Goal: Task Accomplishment & Management: Use online tool/utility

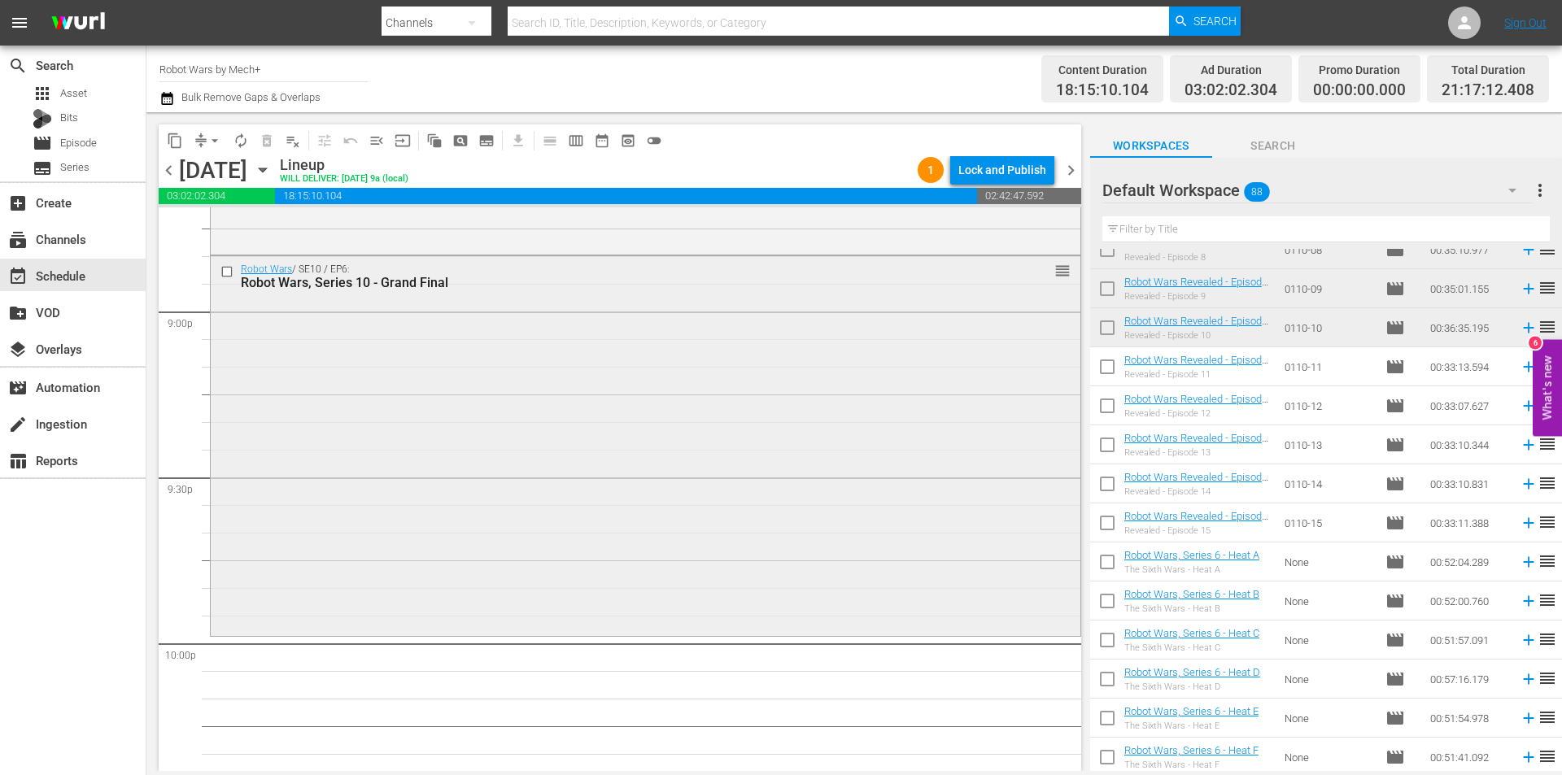
scroll to position [6899, 0]
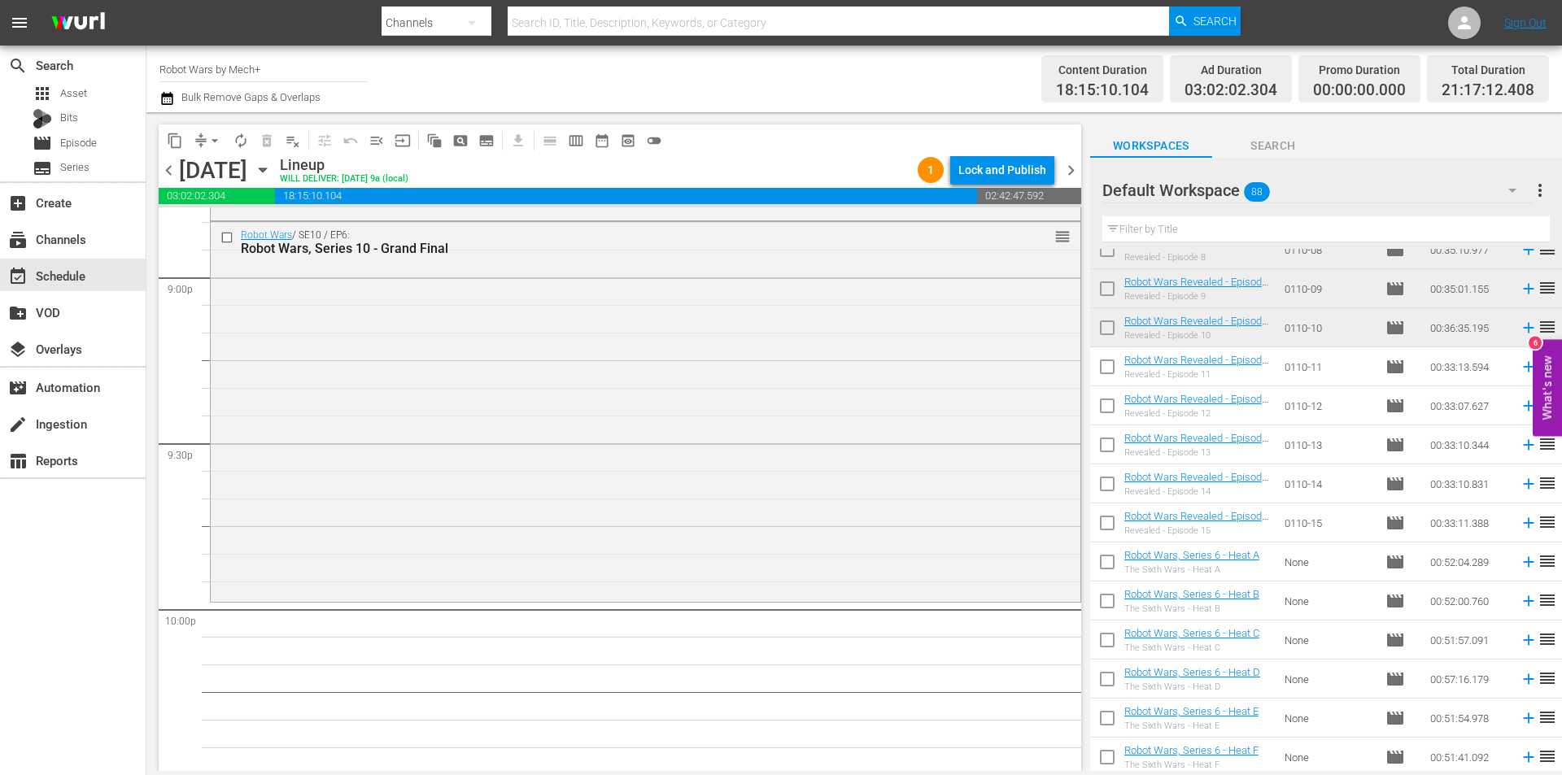
click at [164, 169] on span "chevron_left" at bounding box center [169, 170] width 20 height 20
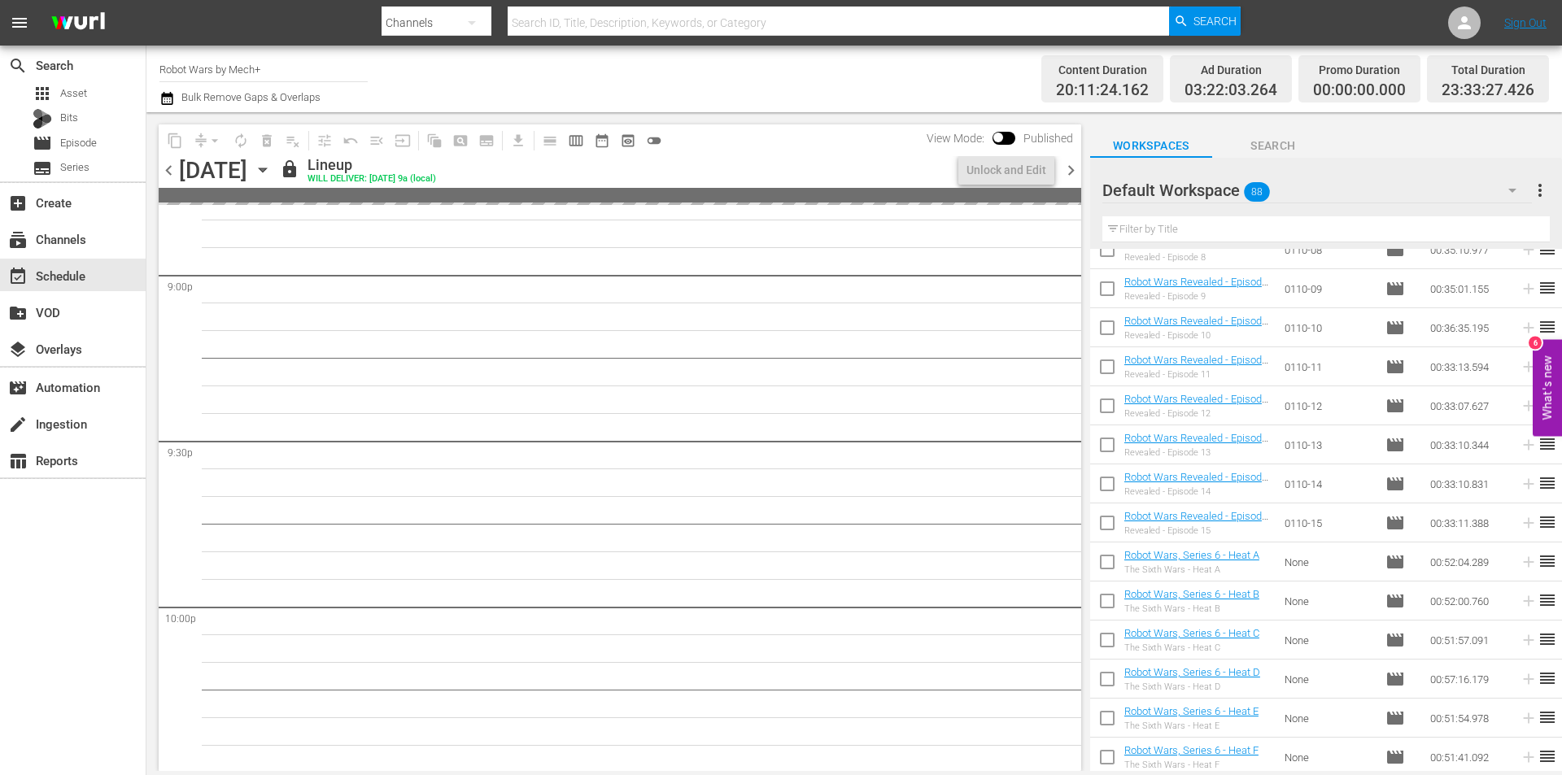
click at [164, 169] on span "chevron_left" at bounding box center [169, 170] width 20 height 20
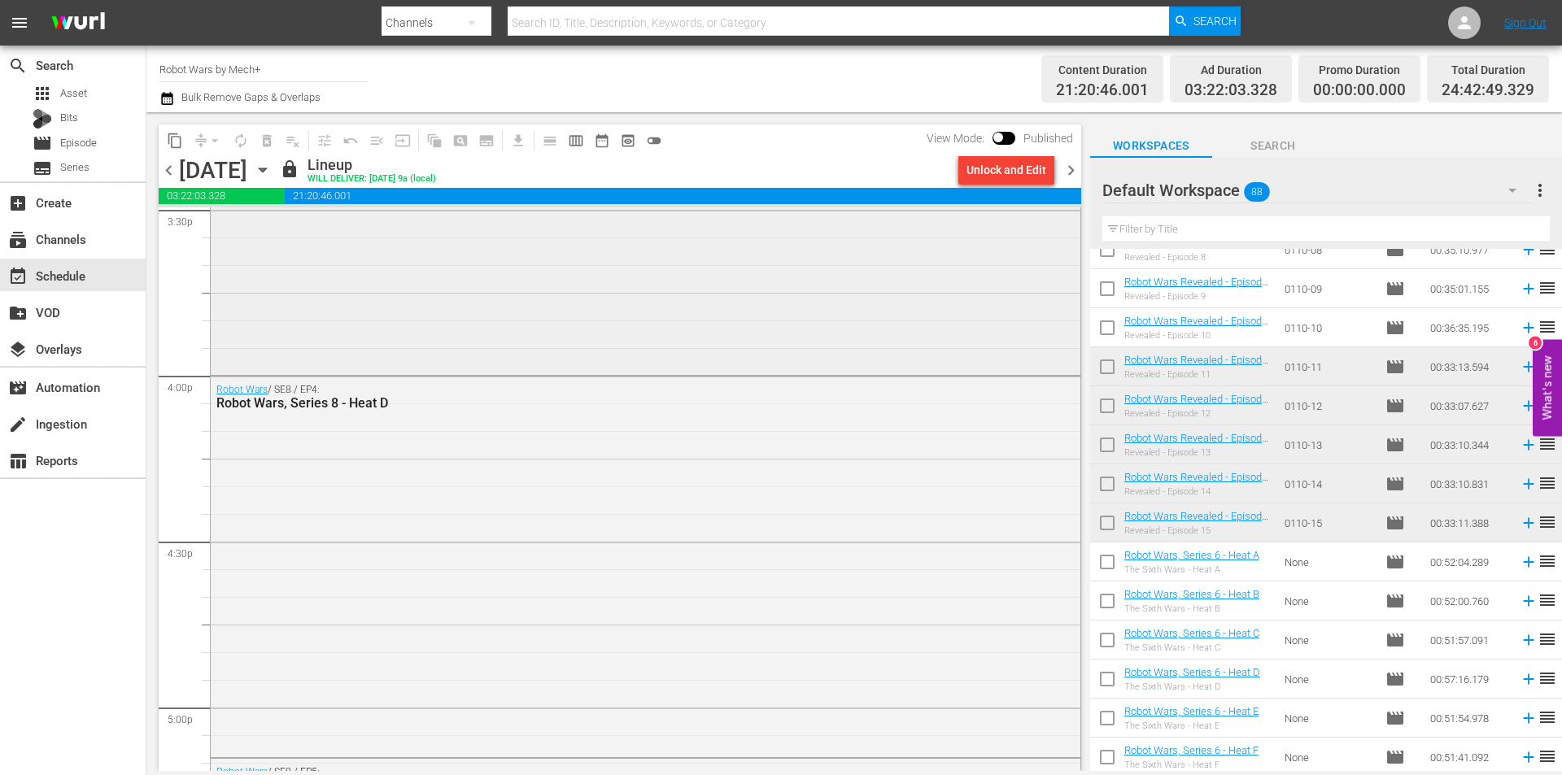
scroll to position [5075, 0]
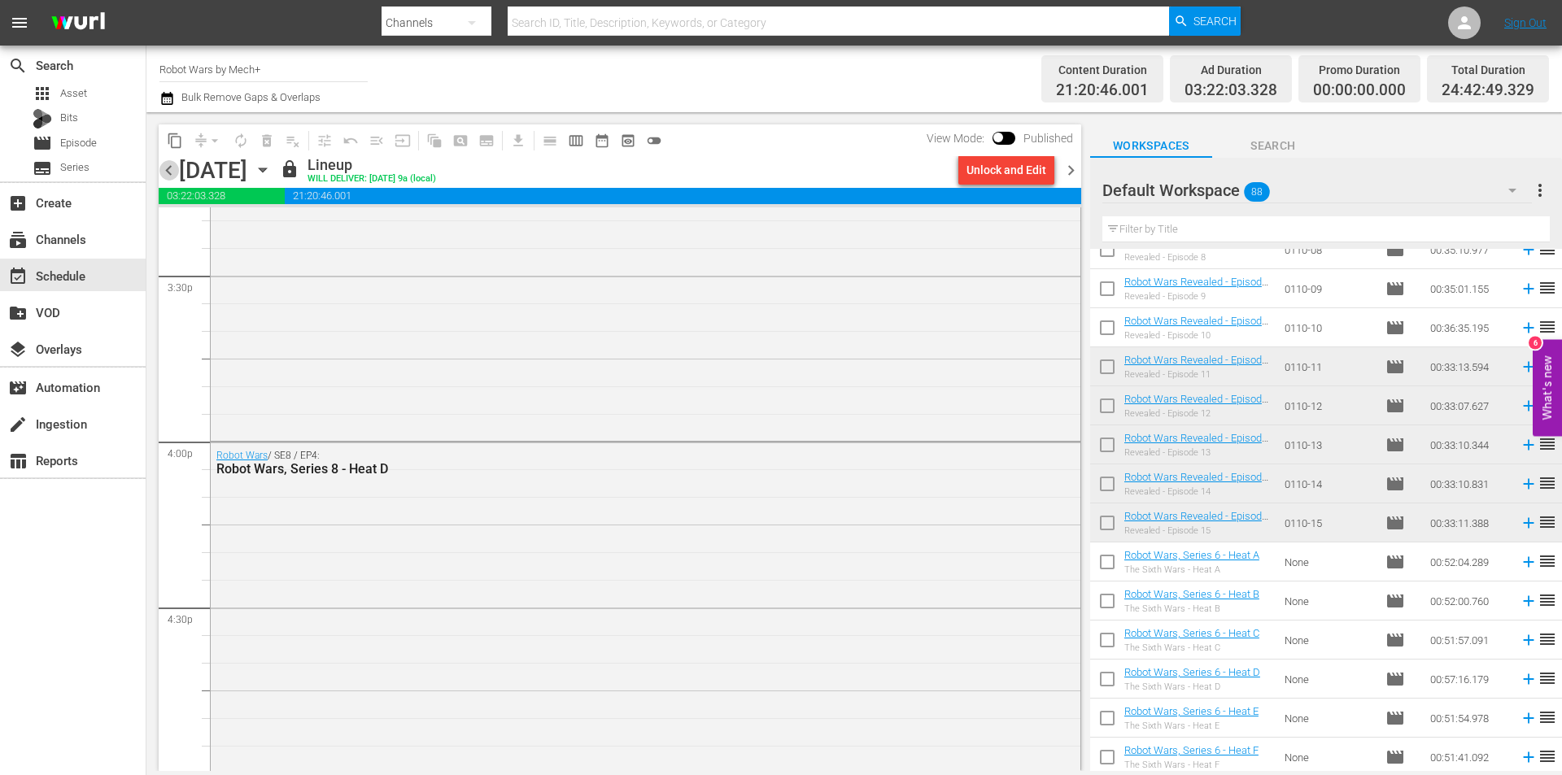
click at [160, 174] on span "chevron_left" at bounding box center [169, 170] width 20 height 20
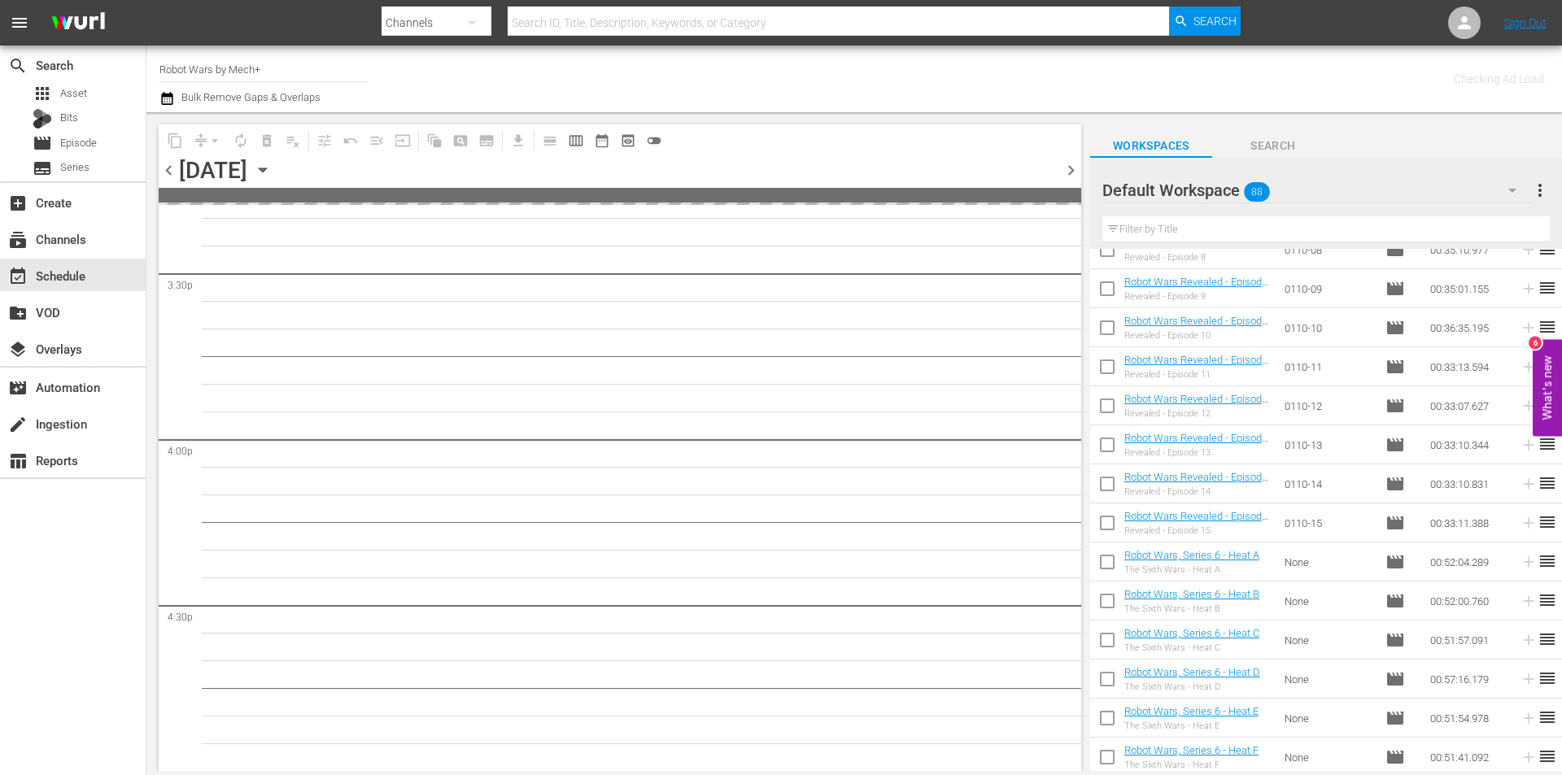
scroll to position [5379, 0]
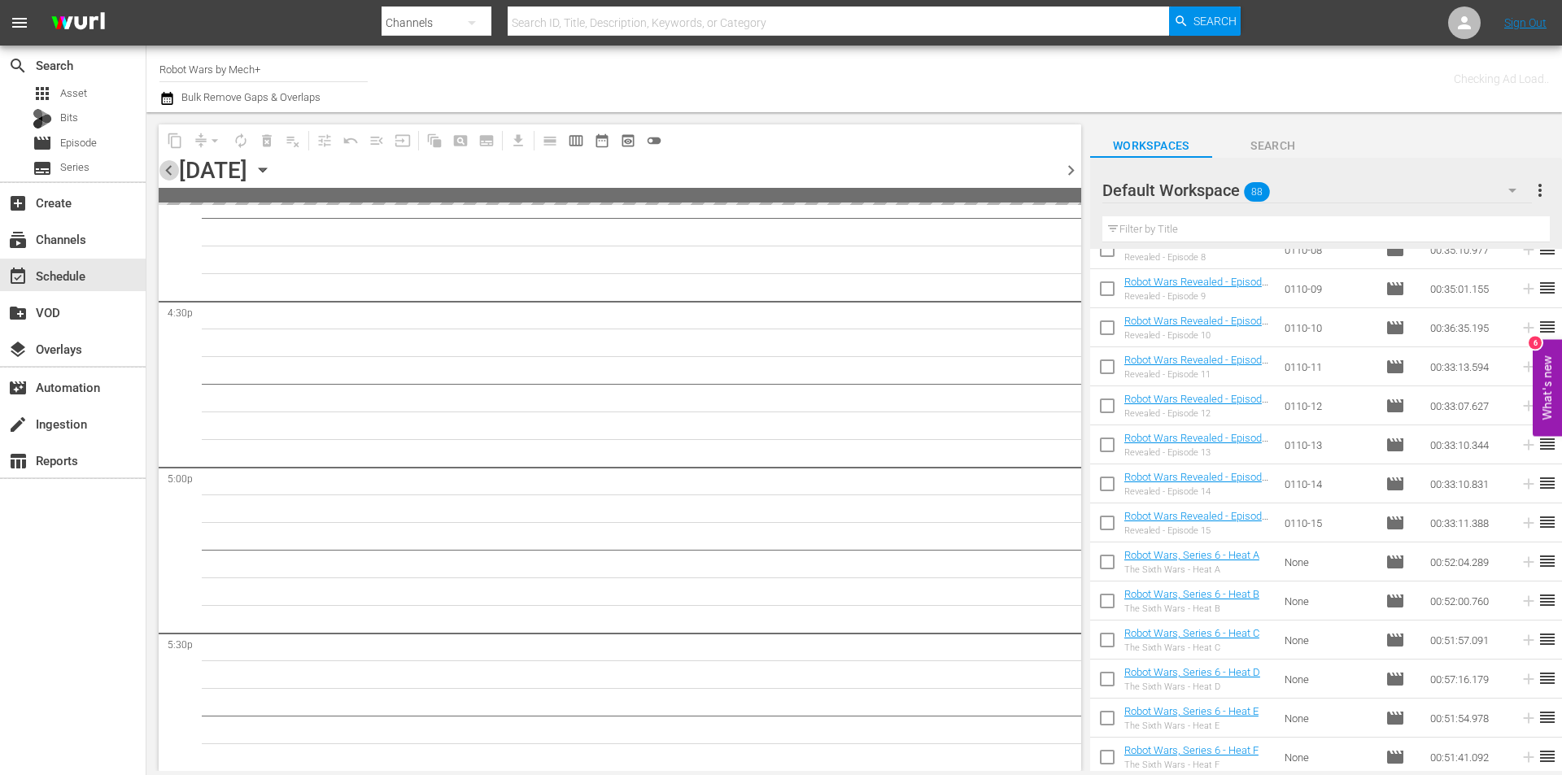
click at [166, 174] on span "chevron_left" at bounding box center [169, 170] width 20 height 20
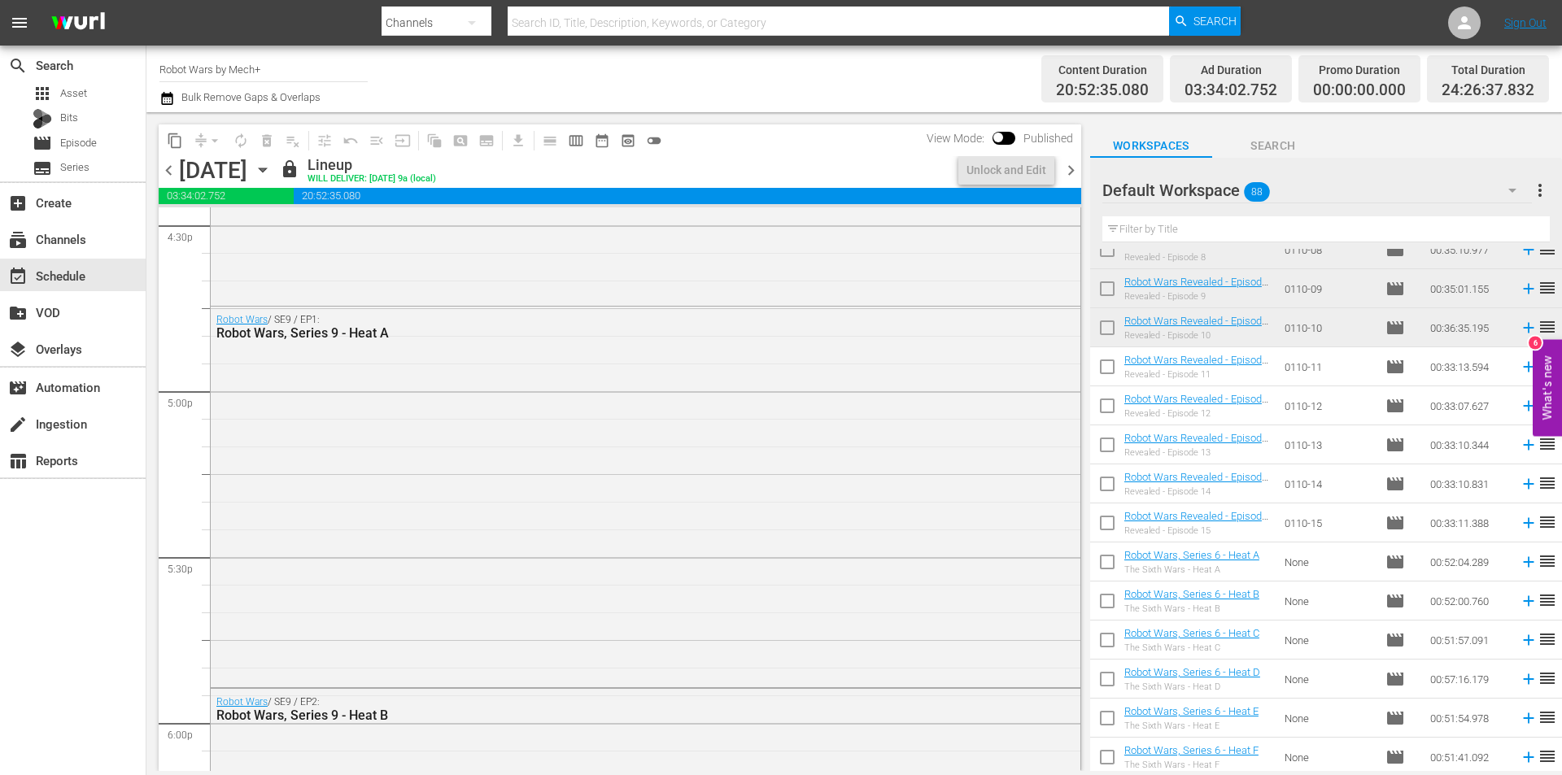
scroll to position [5461, 0]
click at [1076, 172] on span "chevron_right" at bounding box center [1071, 170] width 20 height 20
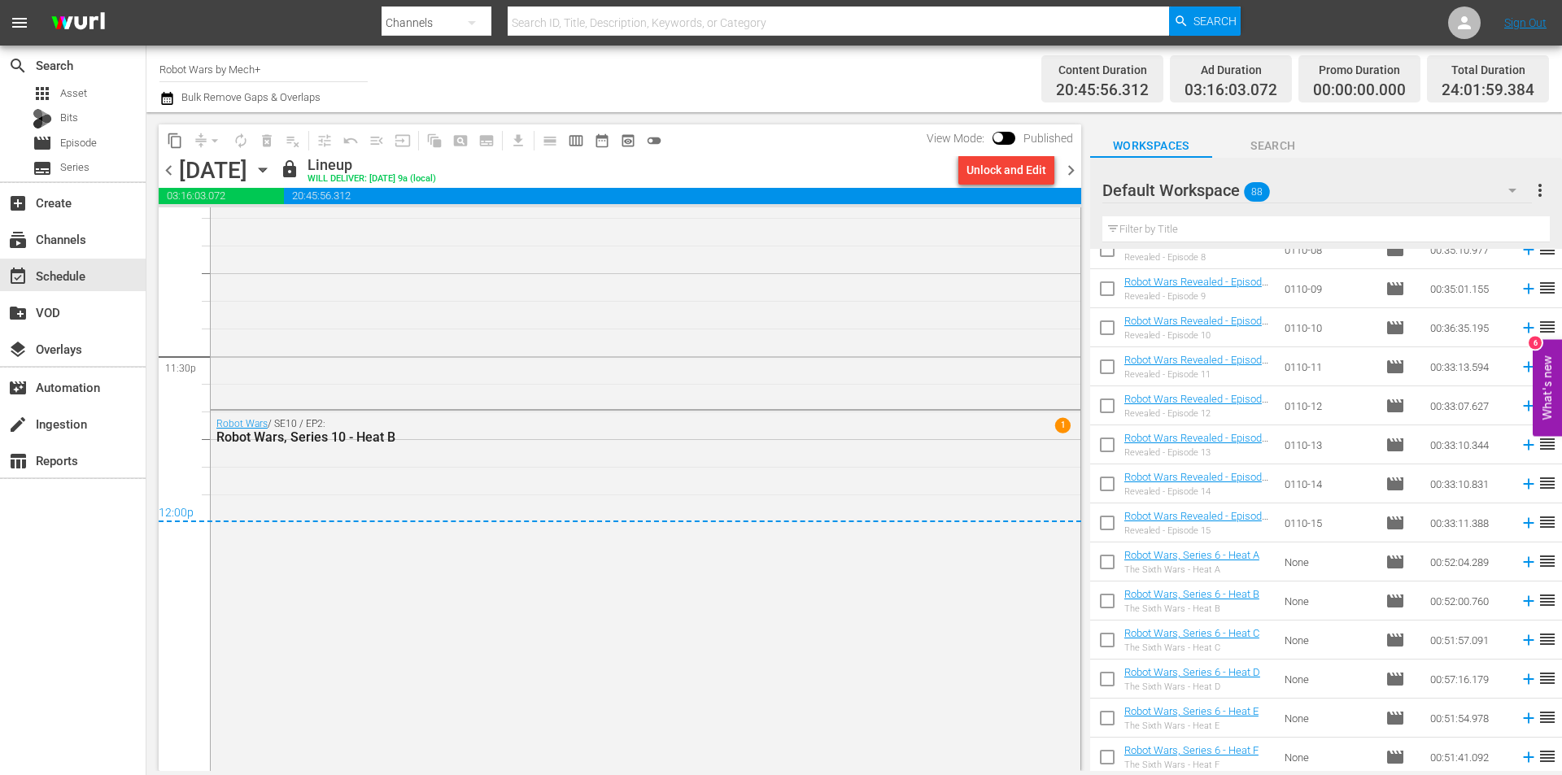
scroll to position [7670, 0]
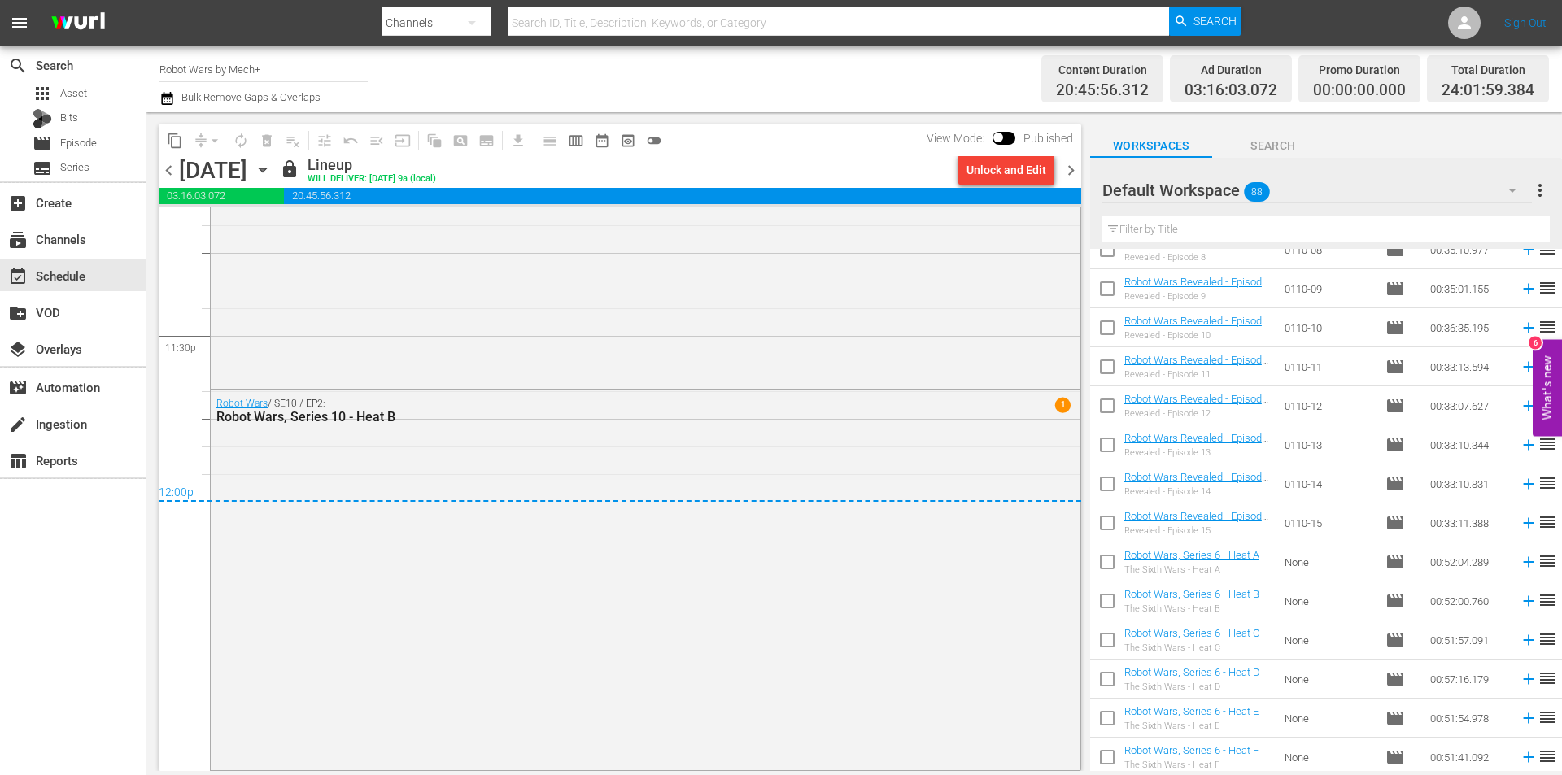
click at [1074, 172] on span "chevron_right" at bounding box center [1071, 170] width 20 height 20
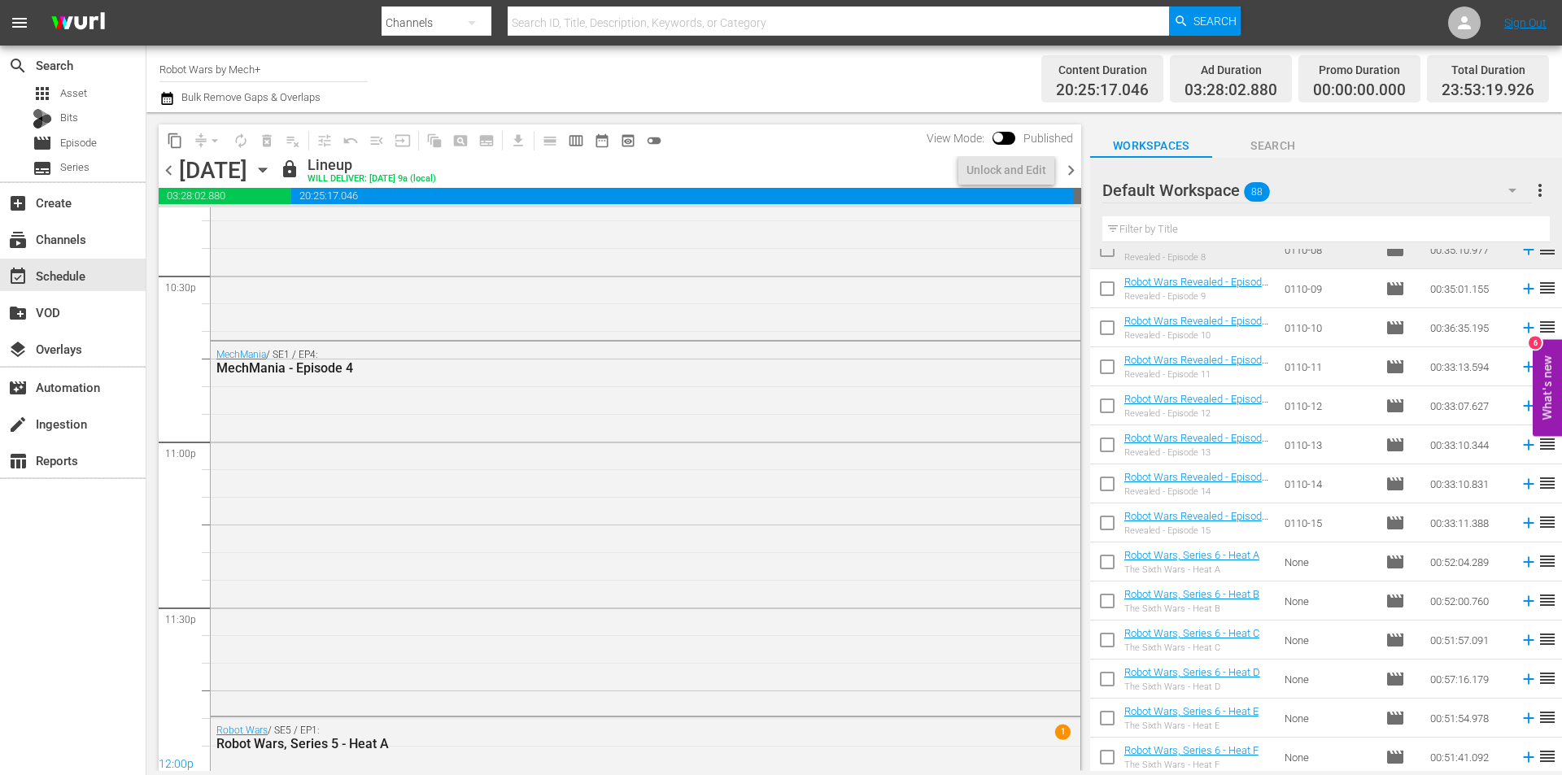
scroll to position [7633, 0]
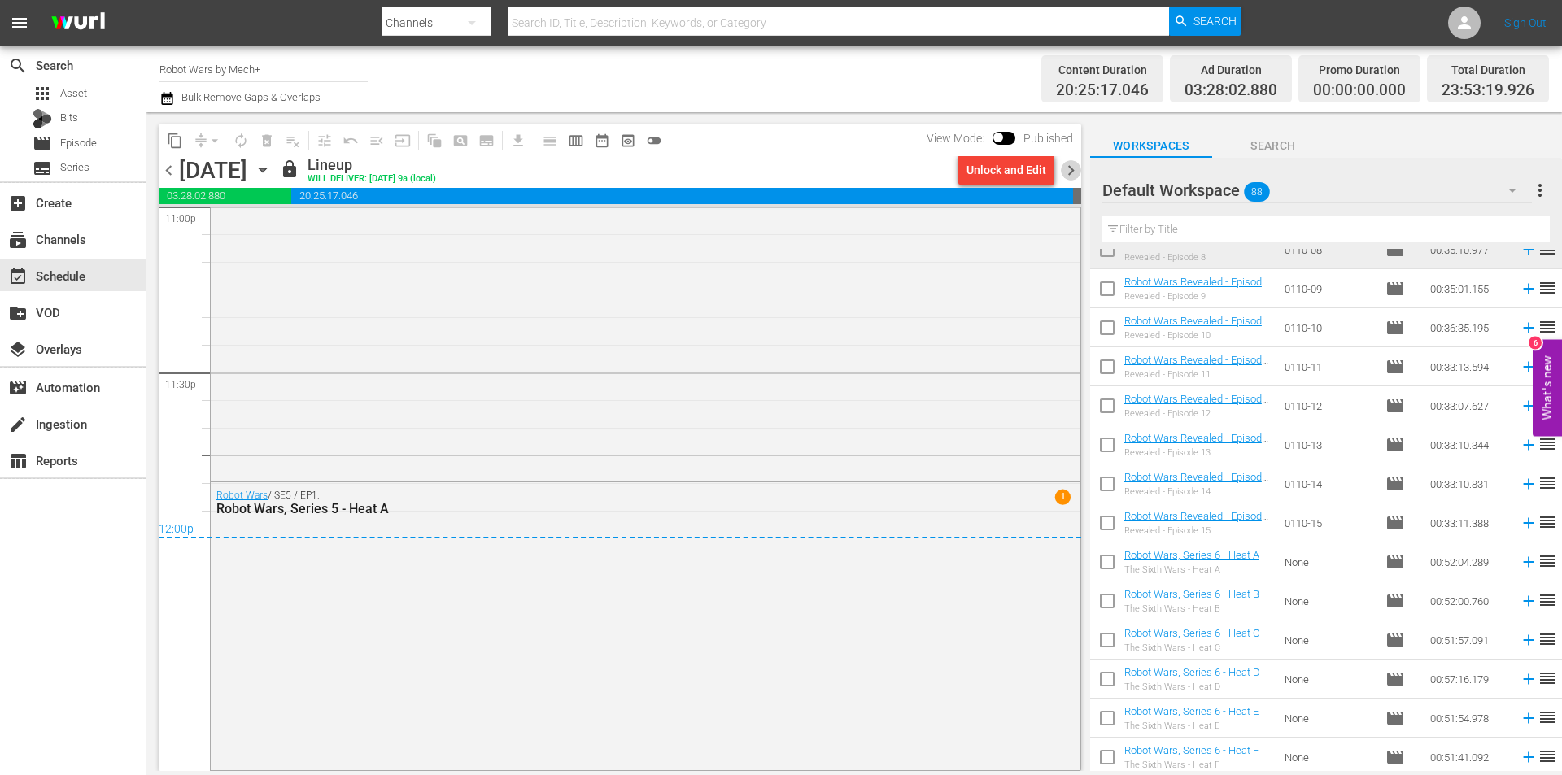
click at [1073, 176] on span "chevron_right" at bounding box center [1071, 170] width 20 height 20
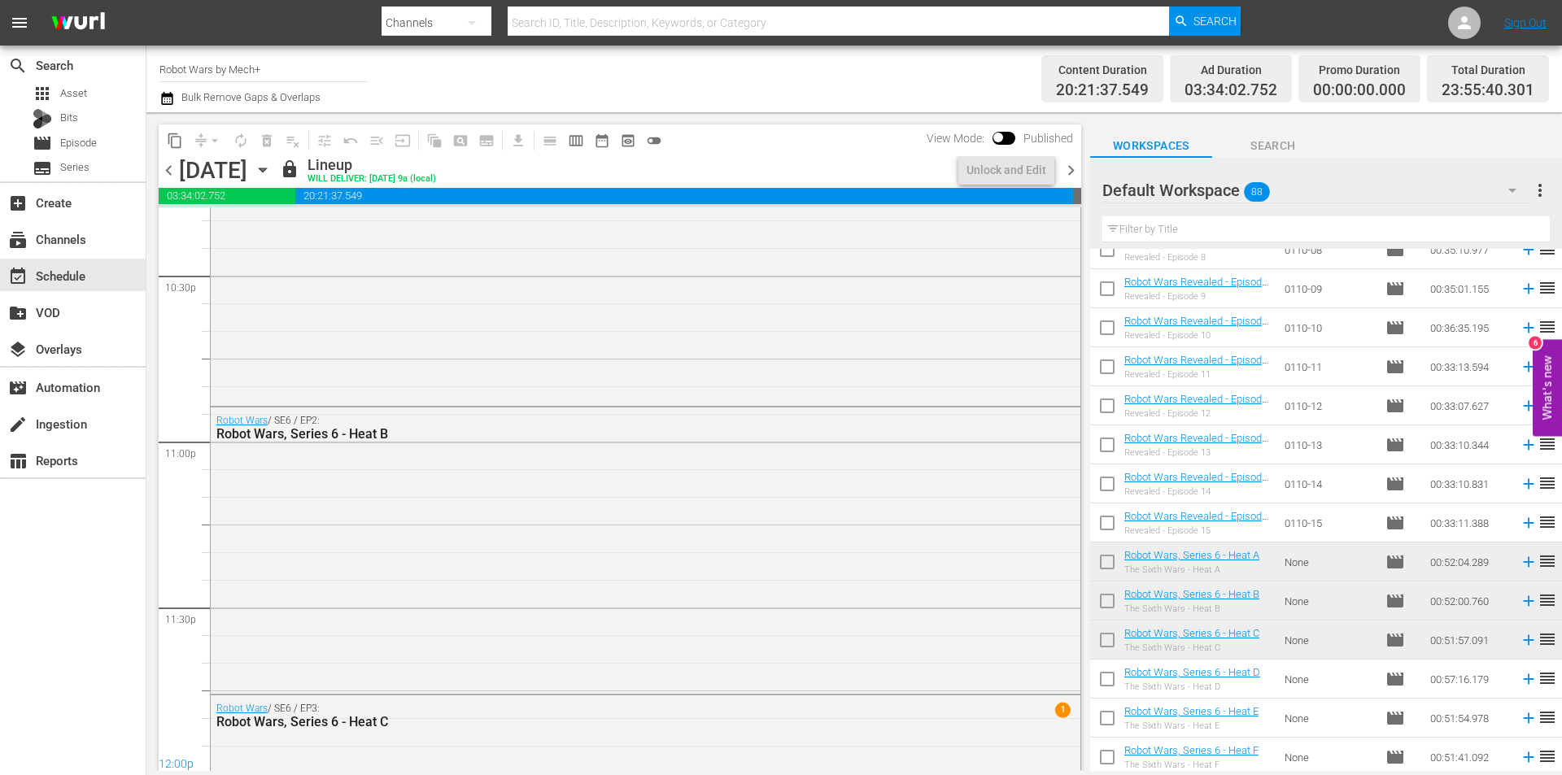
scroll to position [7609, 0]
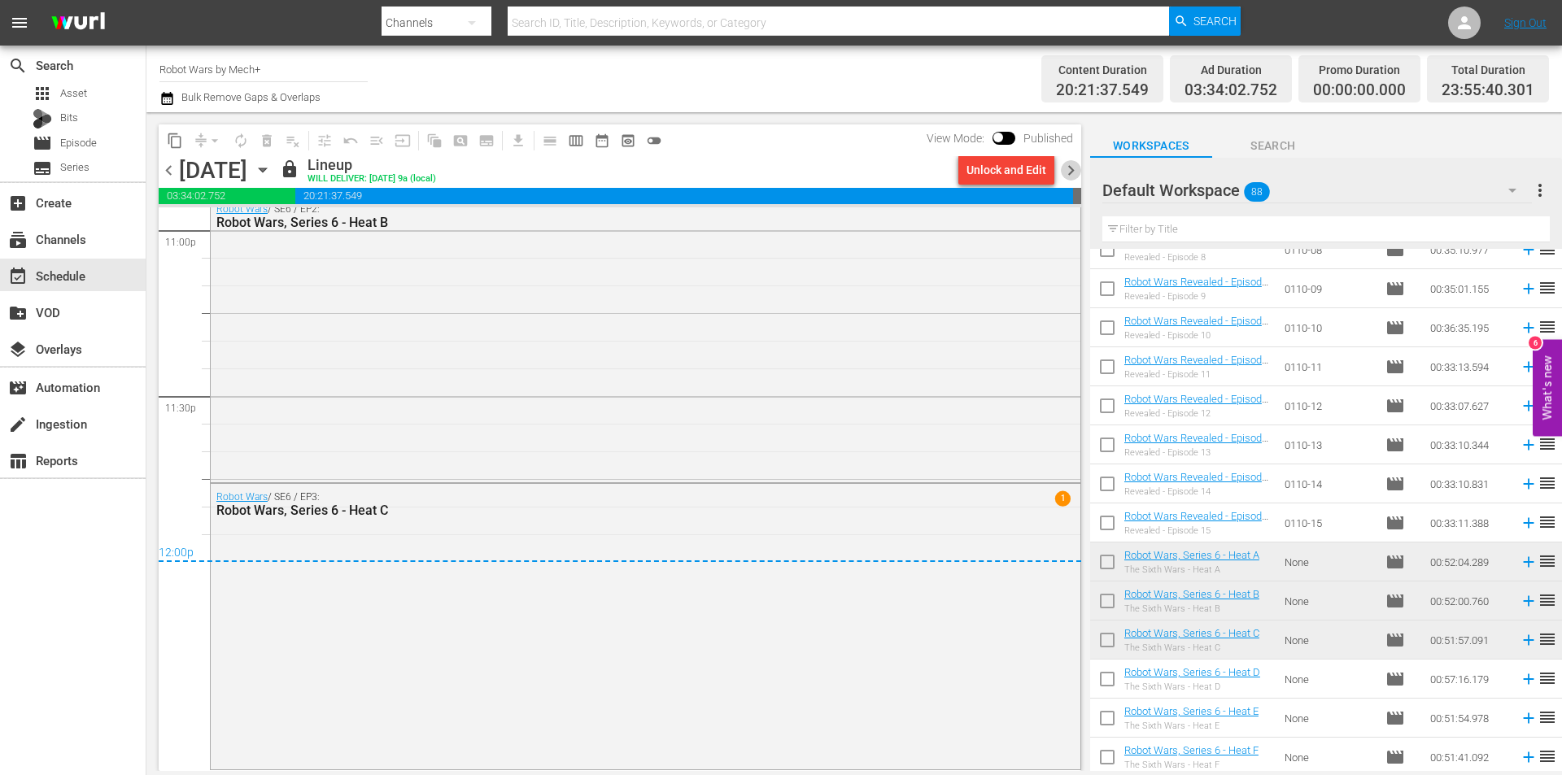
click at [1069, 176] on span "chevron_right" at bounding box center [1071, 170] width 20 height 20
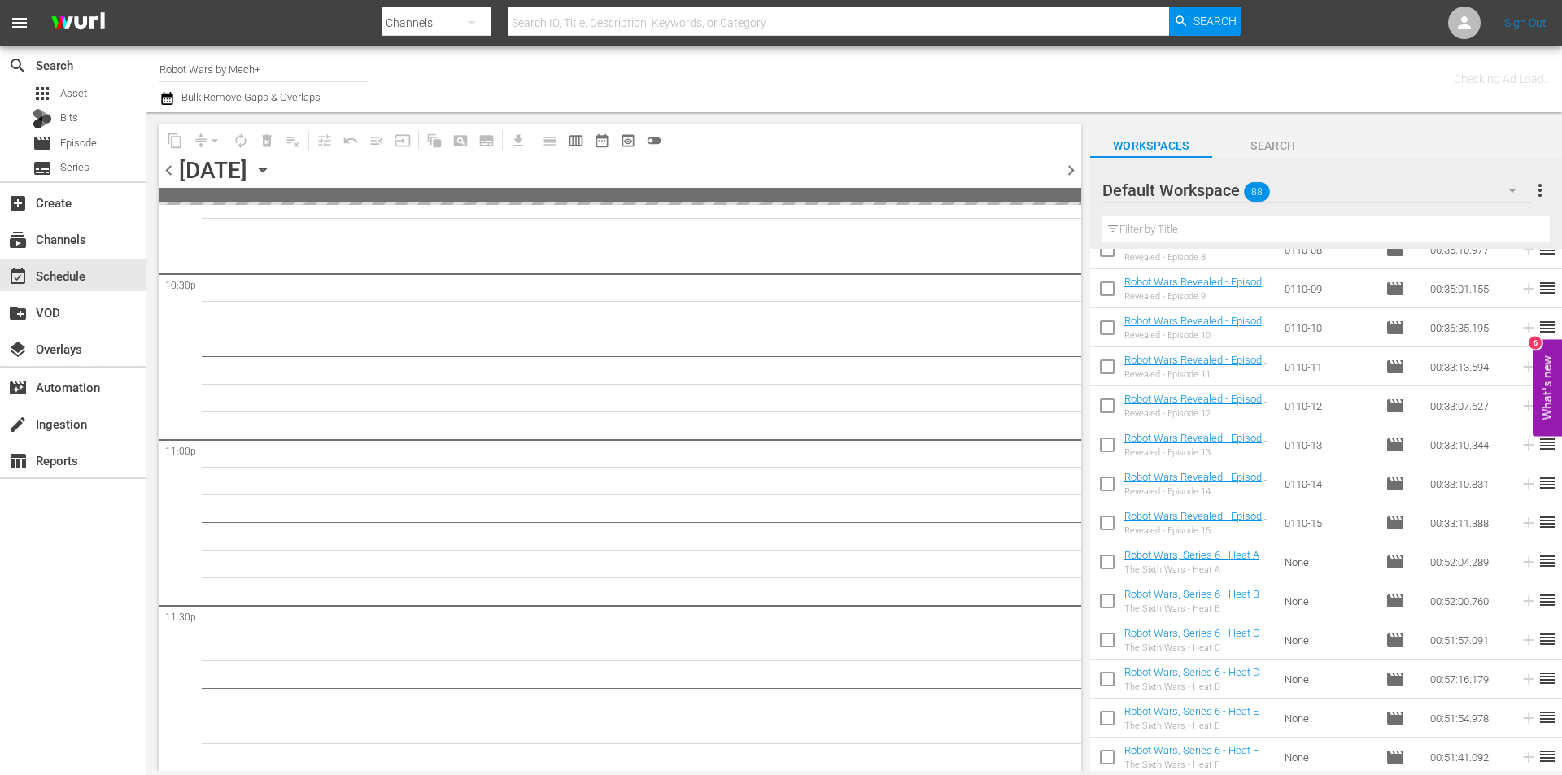
scroll to position [7398, 0]
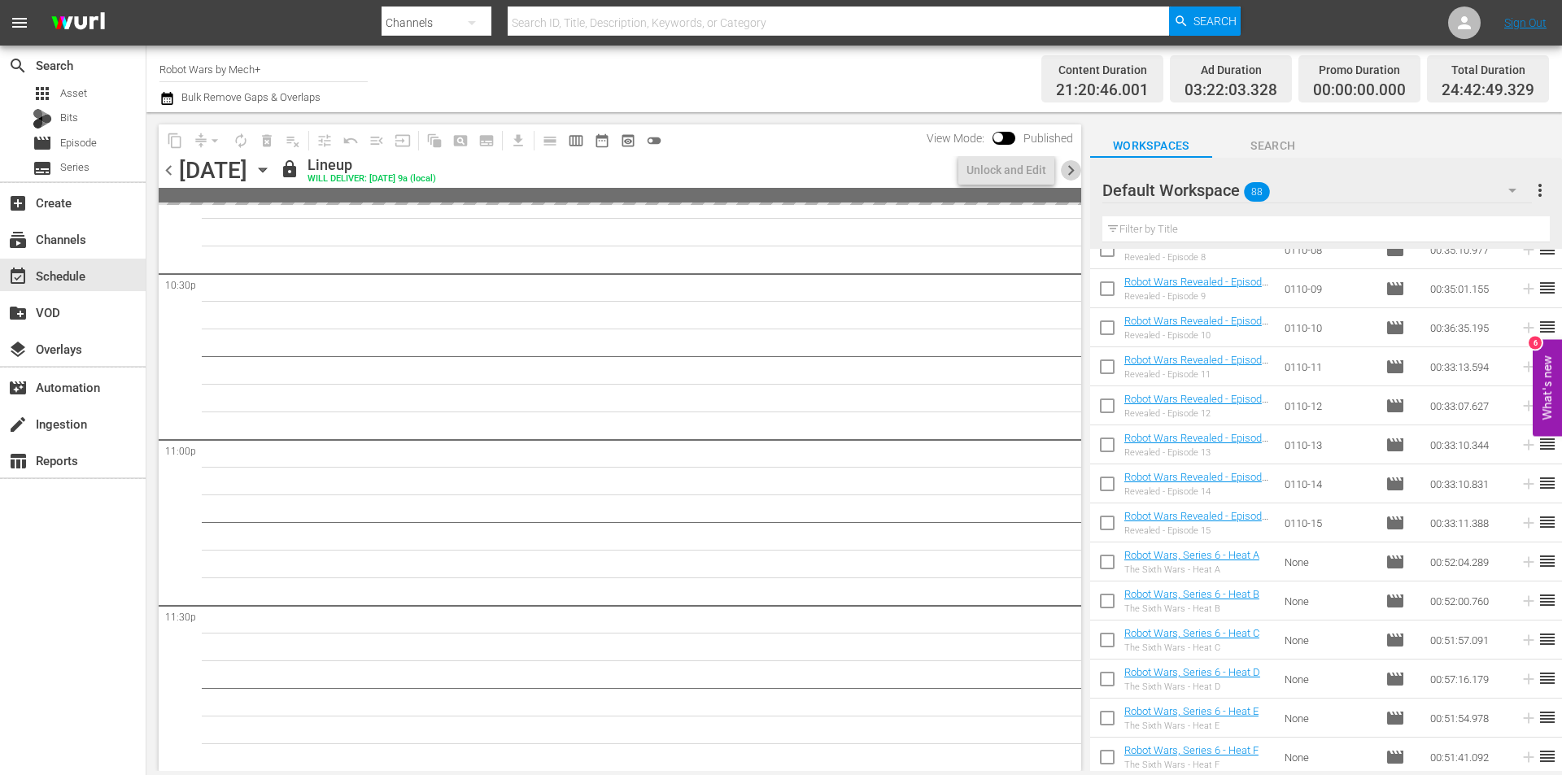
click at [1069, 176] on span "chevron_right" at bounding box center [1071, 170] width 20 height 20
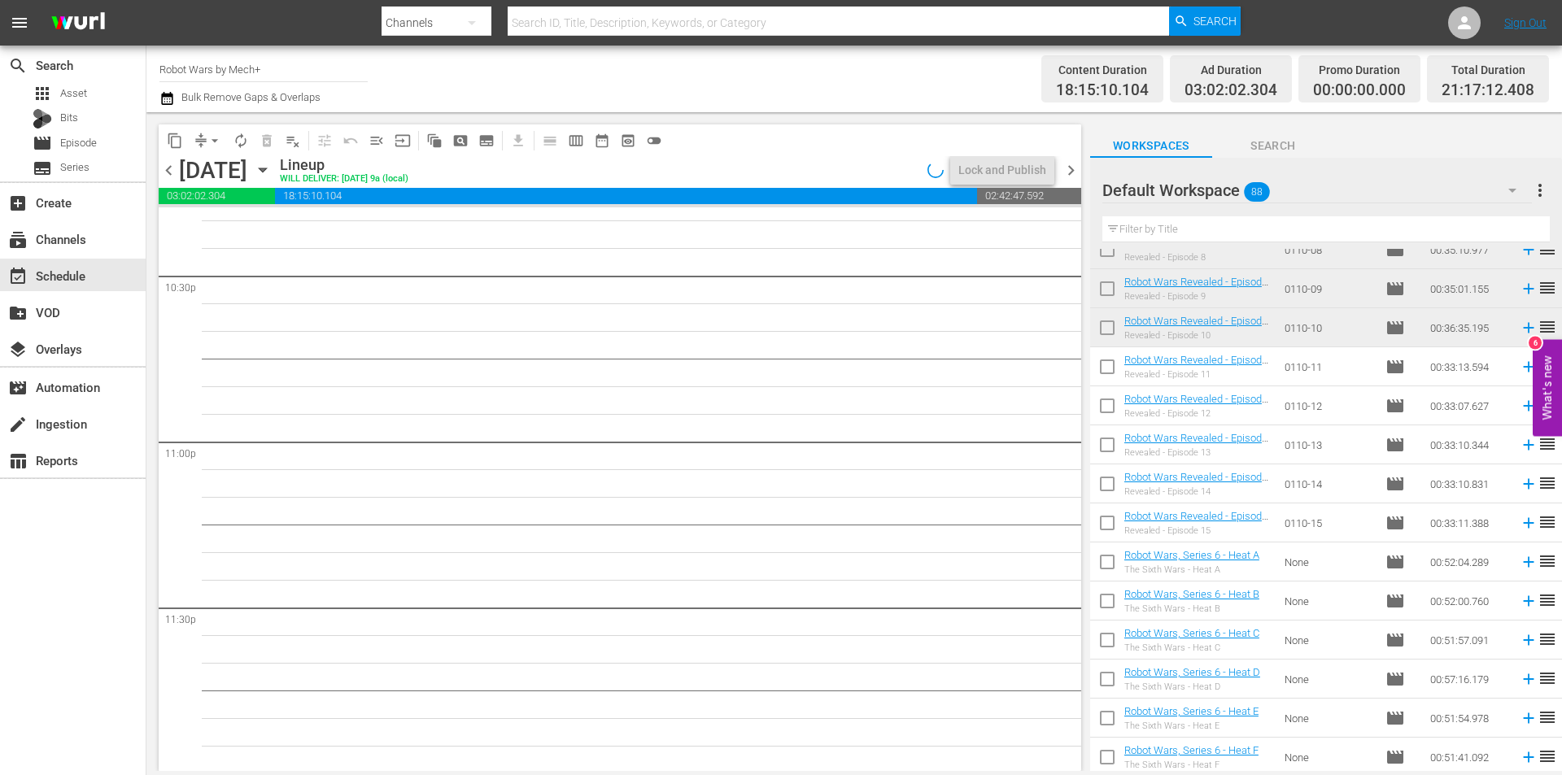
scroll to position [7400, 0]
click at [1111, 597] on input "checkbox" at bounding box center [1107, 604] width 34 height 34
checkbox input "true"
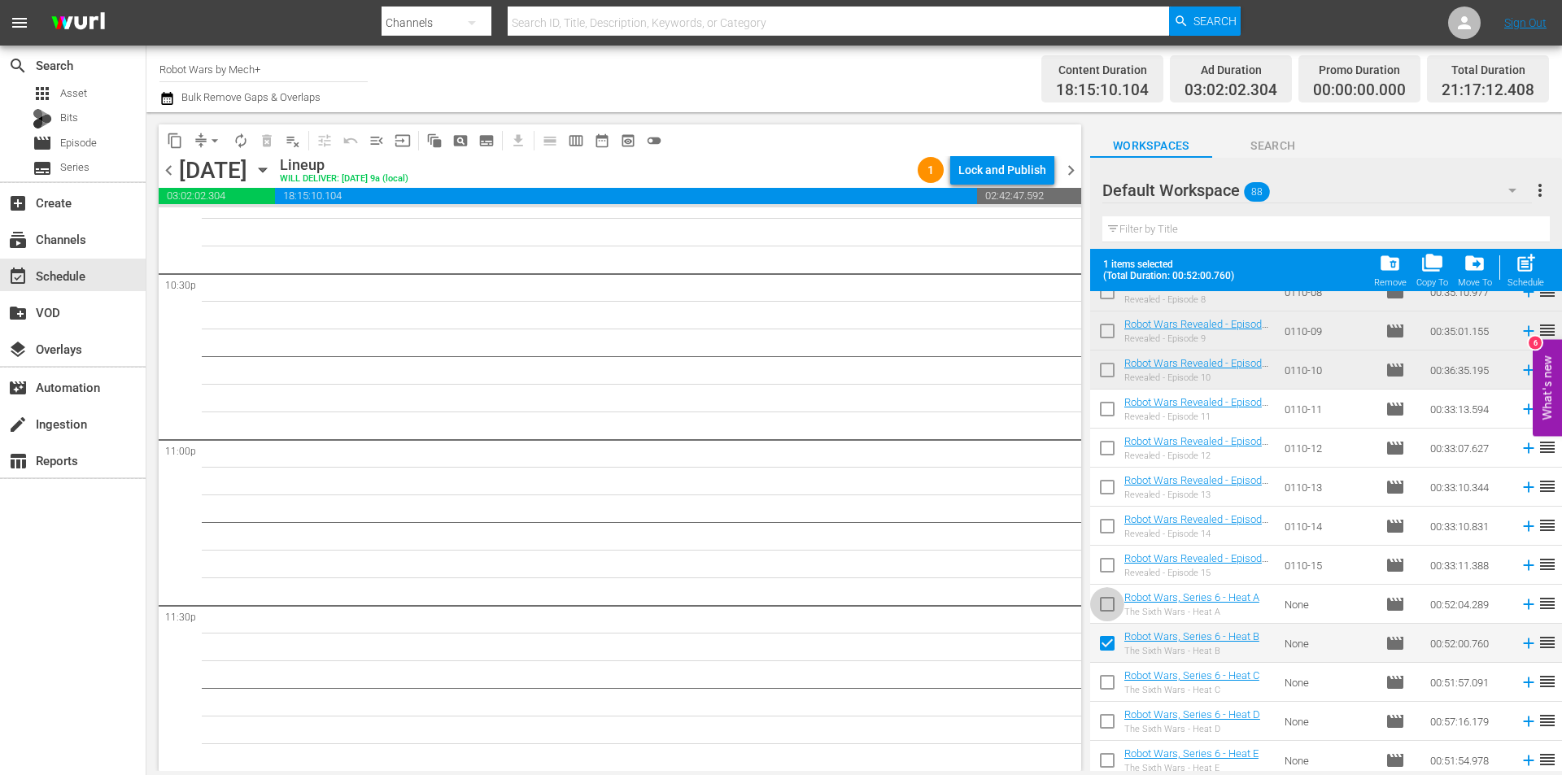
click at [1109, 597] on input "checkbox" at bounding box center [1107, 607] width 34 height 34
checkbox input "true"
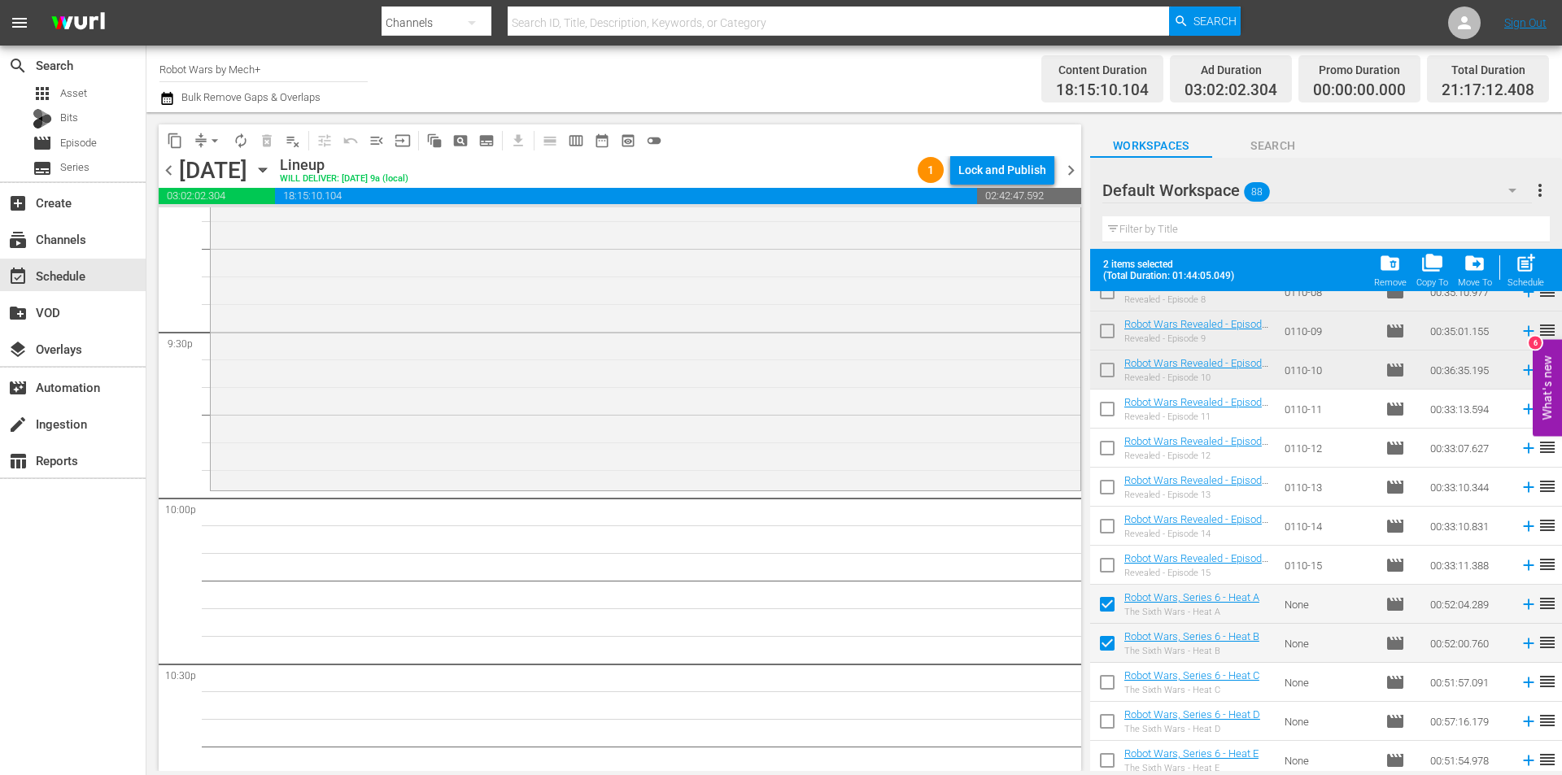
scroll to position [6994, 0]
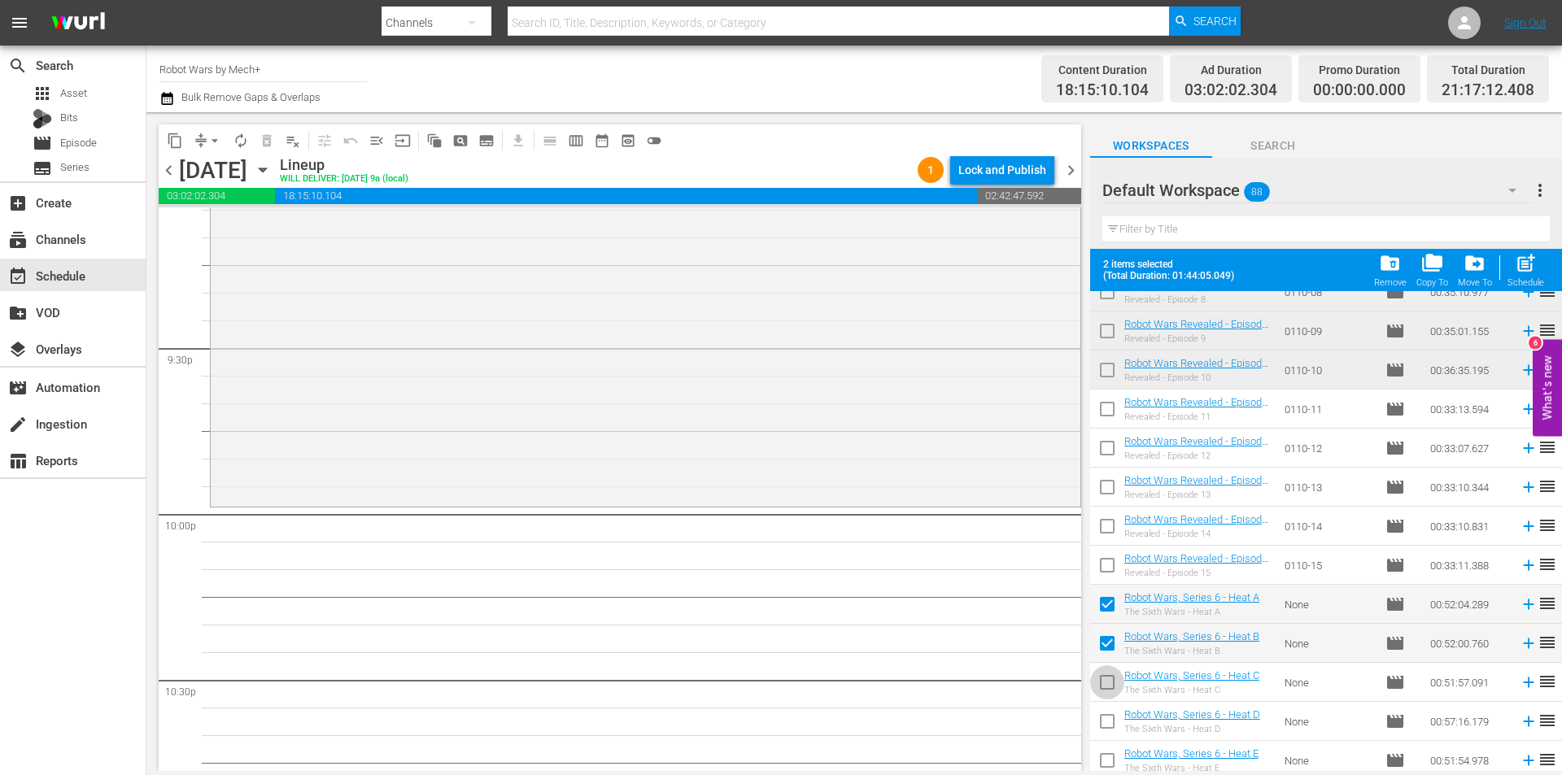
click at [1113, 686] on input "checkbox" at bounding box center [1107, 686] width 34 height 34
checkbox input "true"
click at [1527, 286] on div "Schedule" at bounding box center [1525, 282] width 37 height 11
checkbox input "false"
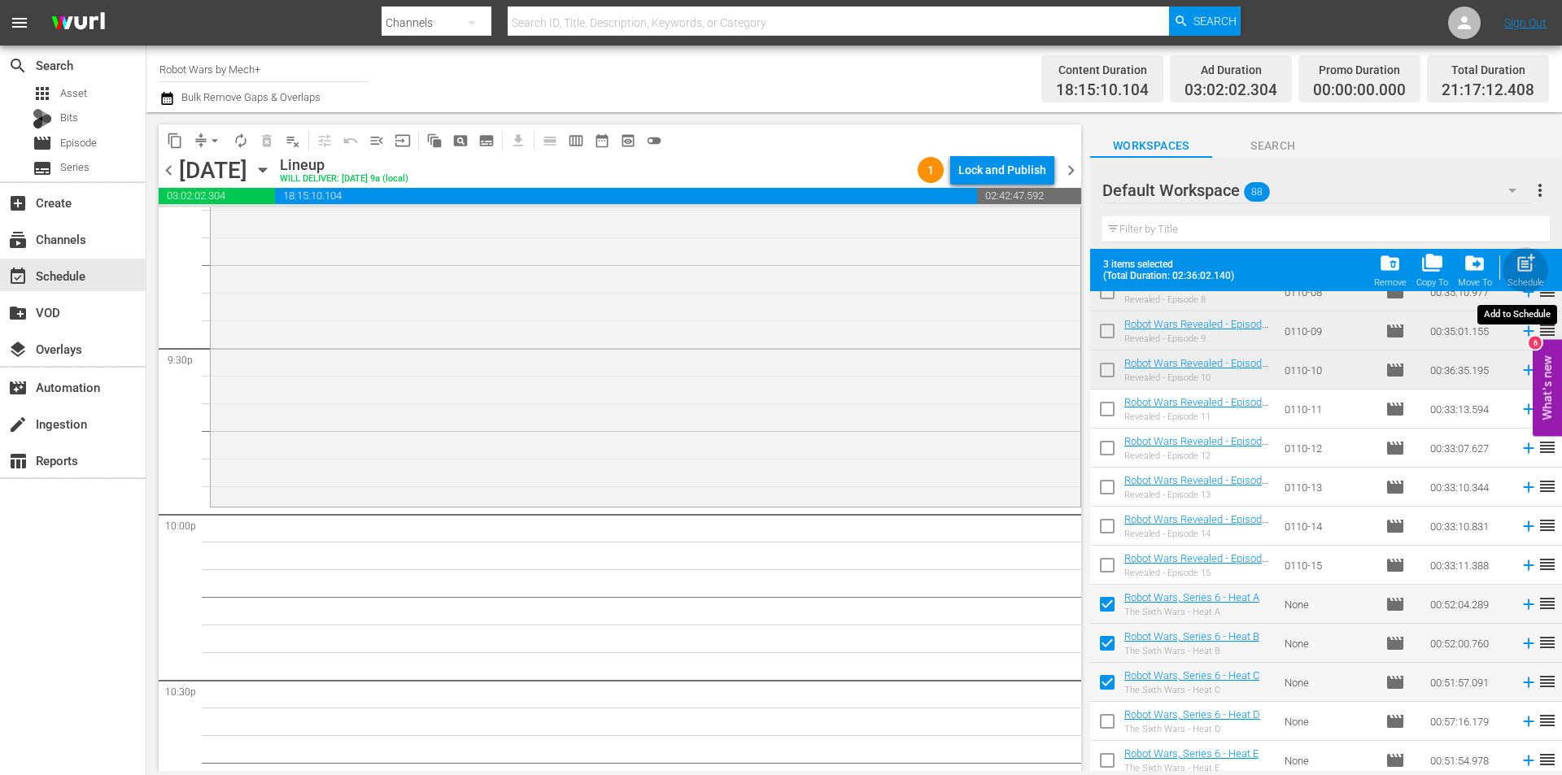
checkbox input "false"
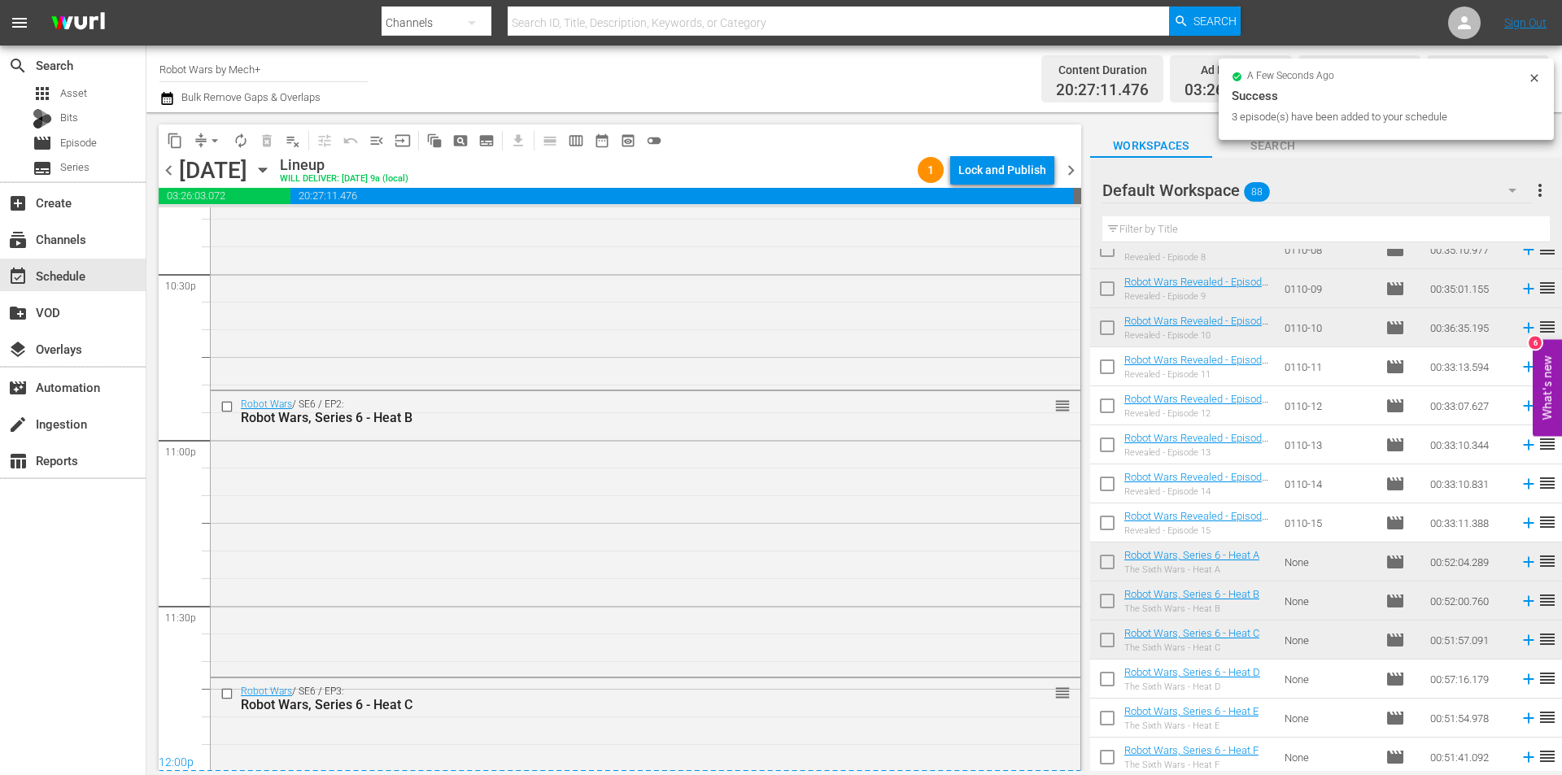
scroll to position [7400, 0]
click at [1009, 170] on div "Lock and Publish" at bounding box center [1002, 169] width 88 height 29
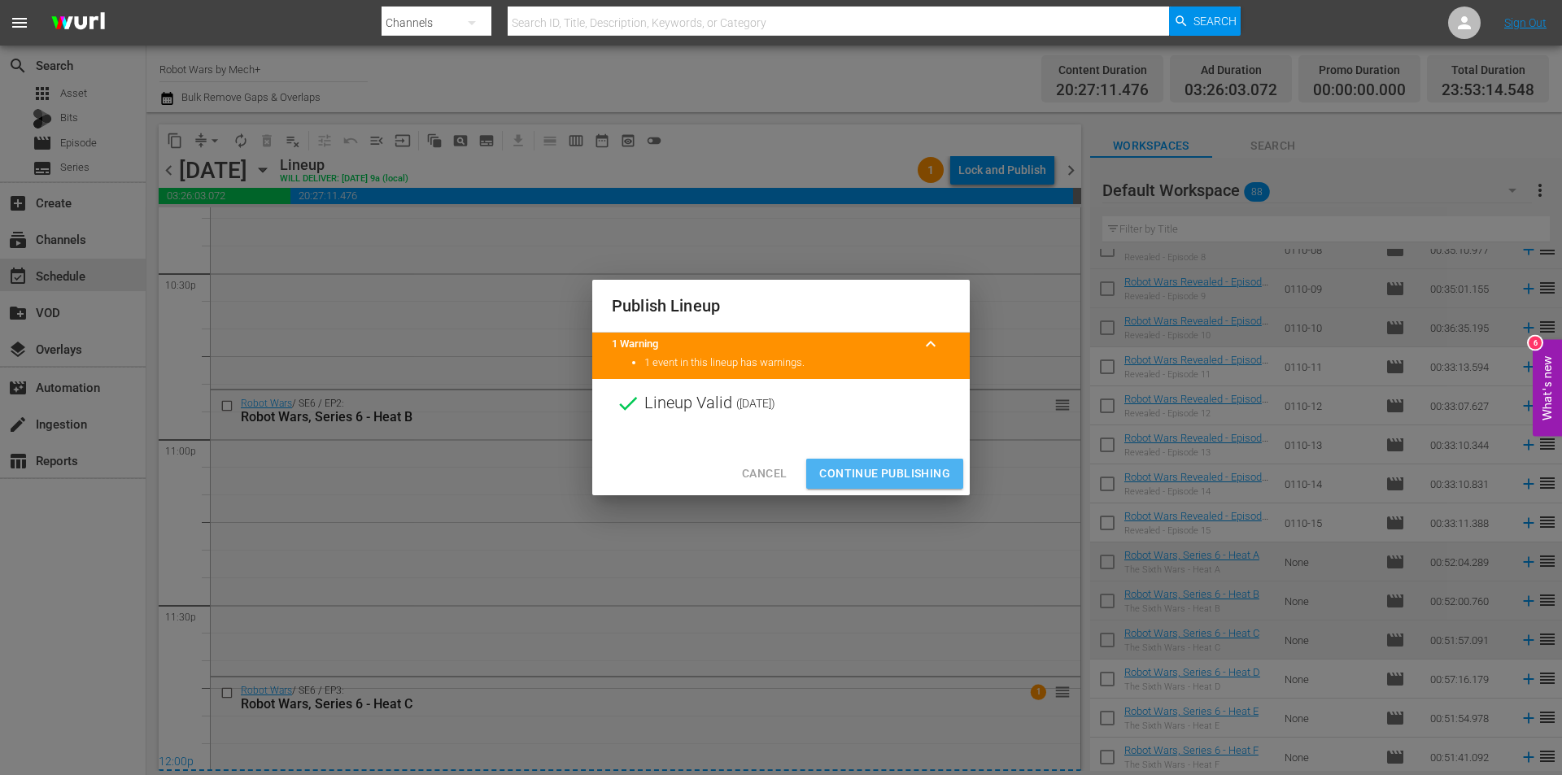
click at [873, 470] on span "Continue Publishing" at bounding box center [884, 474] width 131 height 20
